Goal: Information Seeking & Learning: Find specific page/section

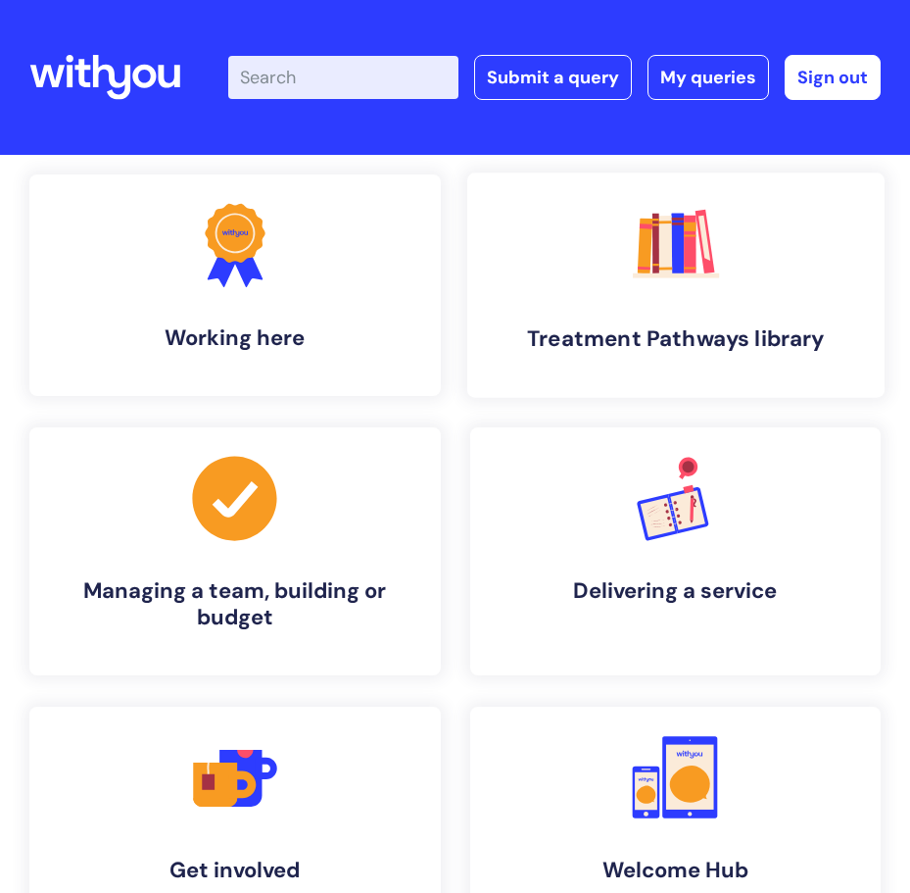
click at [661, 278] on icon ".cls-1{fill:#f89b22;}.cls-1,.cls-2,.cls-3,.cls-4,.cls-5,.cls-6,.cls-7{stroke-wi…" at bounding box center [675, 245] width 97 height 97
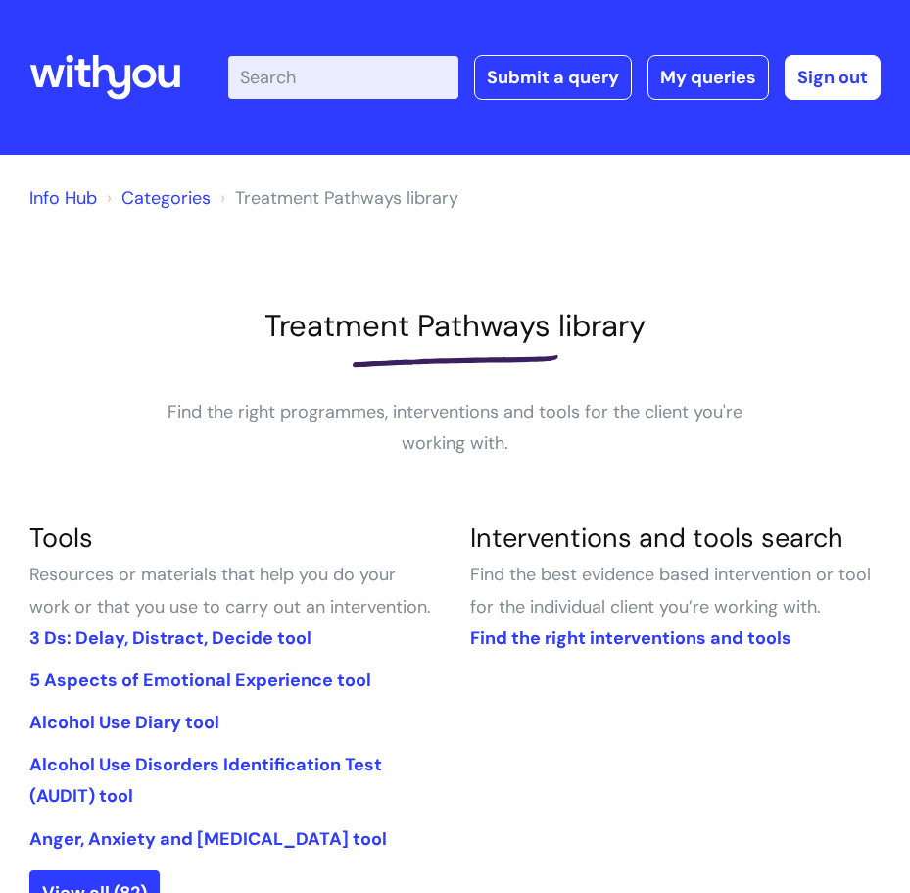
click at [345, 87] on input "Enter your search term here..." at bounding box center [343, 77] width 230 height 43
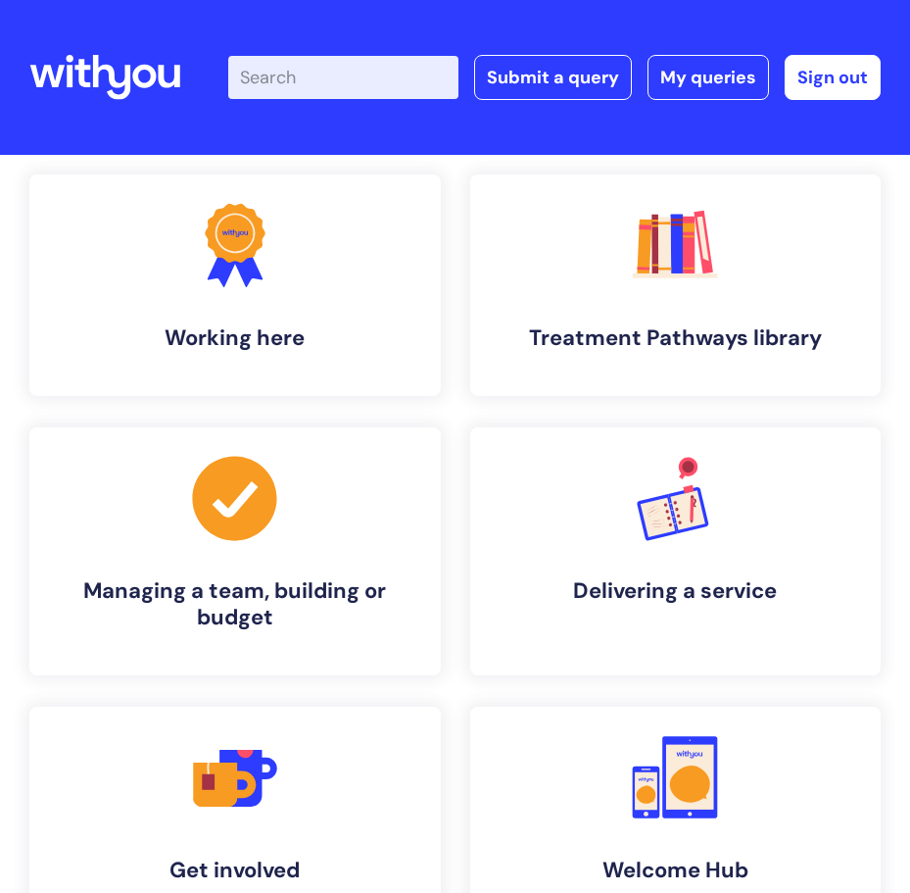
drag, startPoint x: 160, startPoint y: 0, endPoint x: 450, endPoint y: 231, distance: 371.0
click at [454, 231] on div ".cls-1{fill:#f89b22;}.cls-1,.cls-2,.cls-3{stroke-width:0px;}.cls-2{fill:#2d3cff…" at bounding box center [235, 284] width 441 height 221
drag, startPoint x: 89, startPoint y: 0, endPoint x: 563, endPoint y: 146, distance: 496.3
click at [563, 146] on header "info hub Enter your search term here... Search Submit a query My queries Welcom…" at bounding box center [455, 77] width 910 height 155
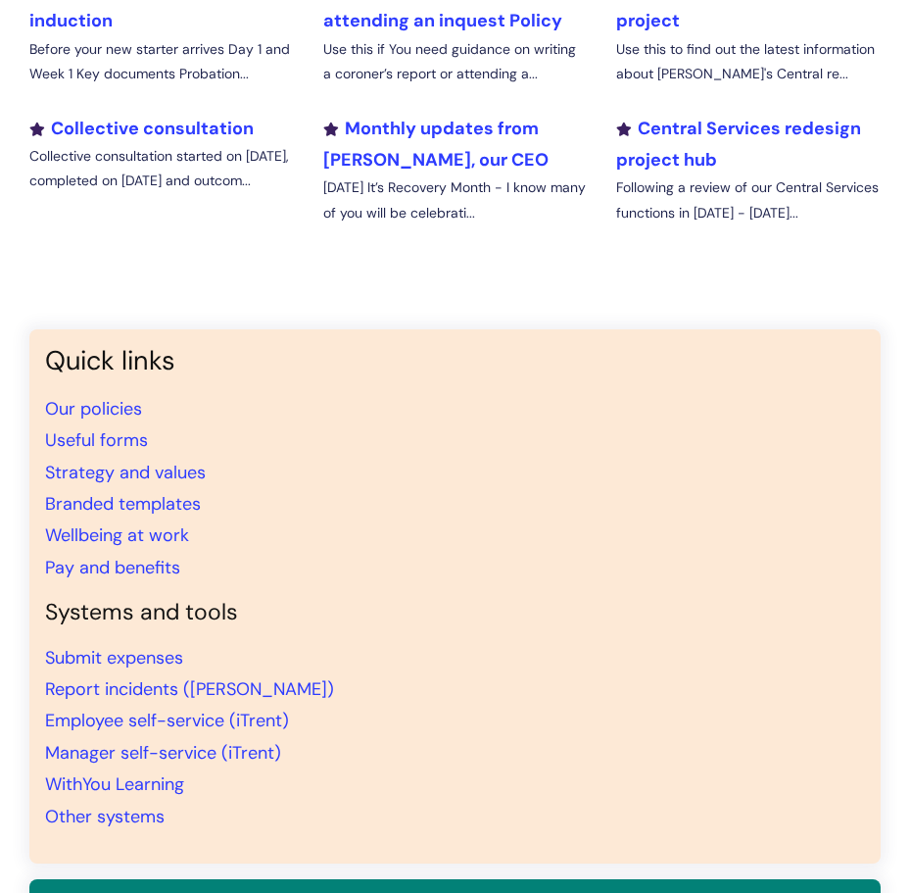
scroll to position [1078, 0]
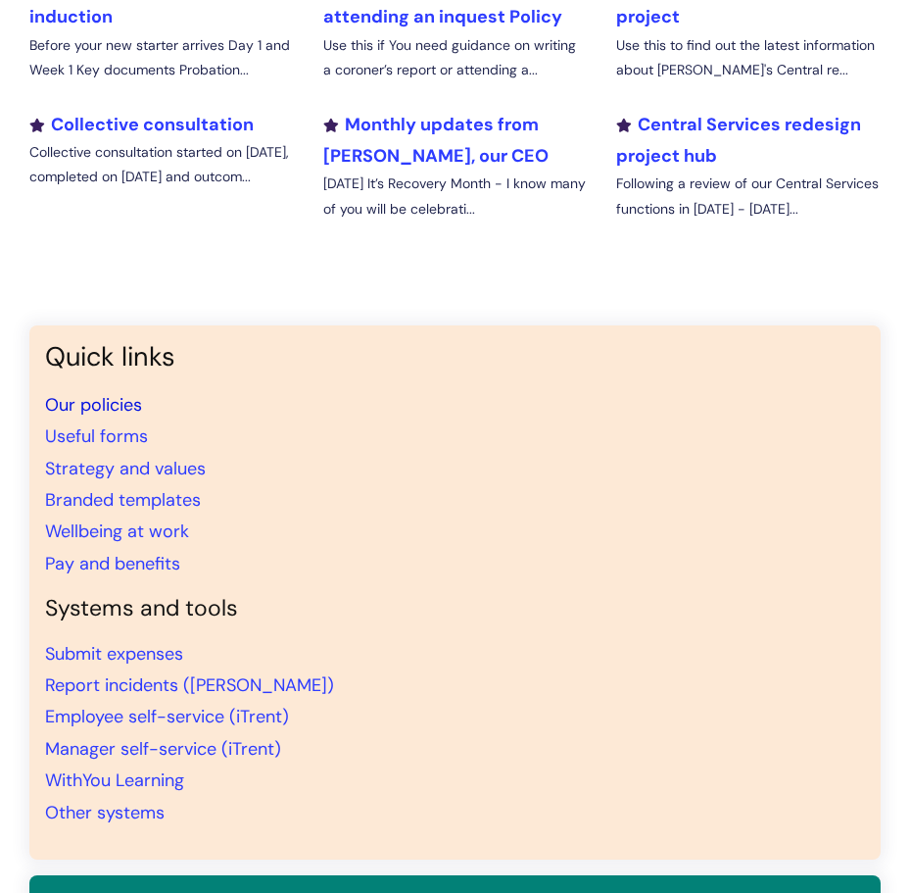
click at [104, 405] on link "Our policies" at bounding box center [93, 405] width 97 height 24
